Goal: Navigation & Orientation: Find specific page/section

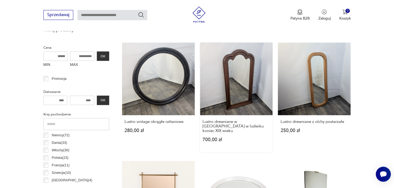
drag, startPoint x: 218, startPoint y: 67, endPoint x: 221, endPoint y: 67, distance: 3.2
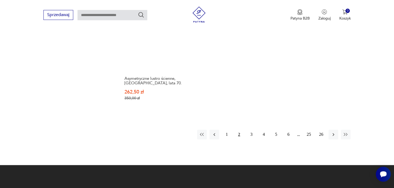
scroll to position [878, 0]
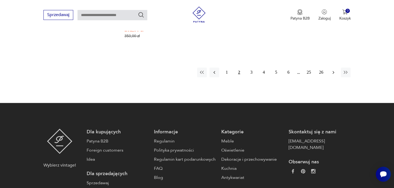
click at [338, 68] on button "button" at bounding box center [333, 73] width 10 height 10
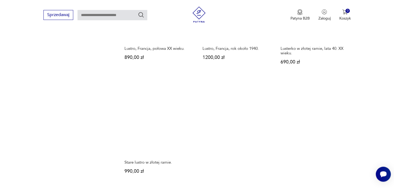
scroll to position [821, 0]
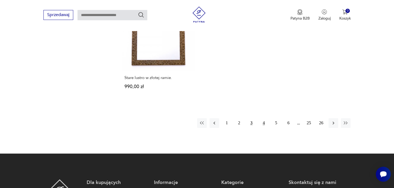
click at [264, 118] on button "4" at bounding box center [264, 123] width 10 height 10
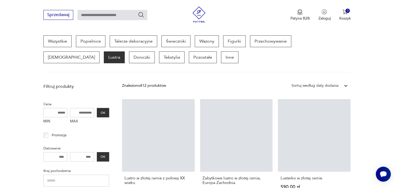
scroll to position [142, 0]
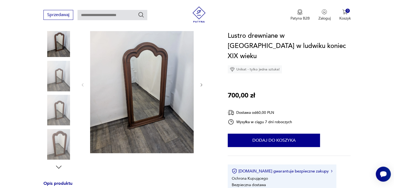
scroll to position [57, 0]
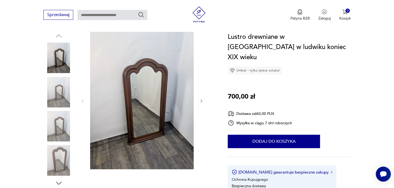
click at [201, 101] on icon "button" at bounding box center [201, 101] width 5 height 5
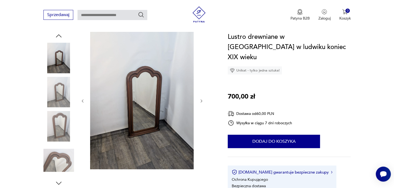
click at [203, 100] on icon "button" at bounding box center [201, 101] width 5 height 5
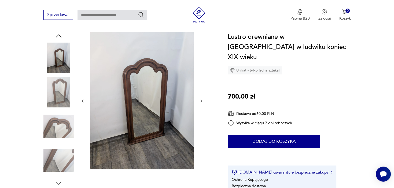
click at [203, 100] on icon "button" at bounding box center [201, 101] width 5 height 5
